Goal: Information Seeking & Learning: Learn about a topic

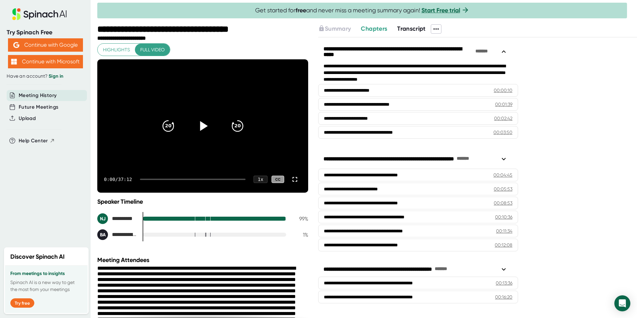
click at [199, 123] on icon at bounding box center [202, 126] width 17 height 17
